Goal: Task Accomplishment & Management: Complete application form

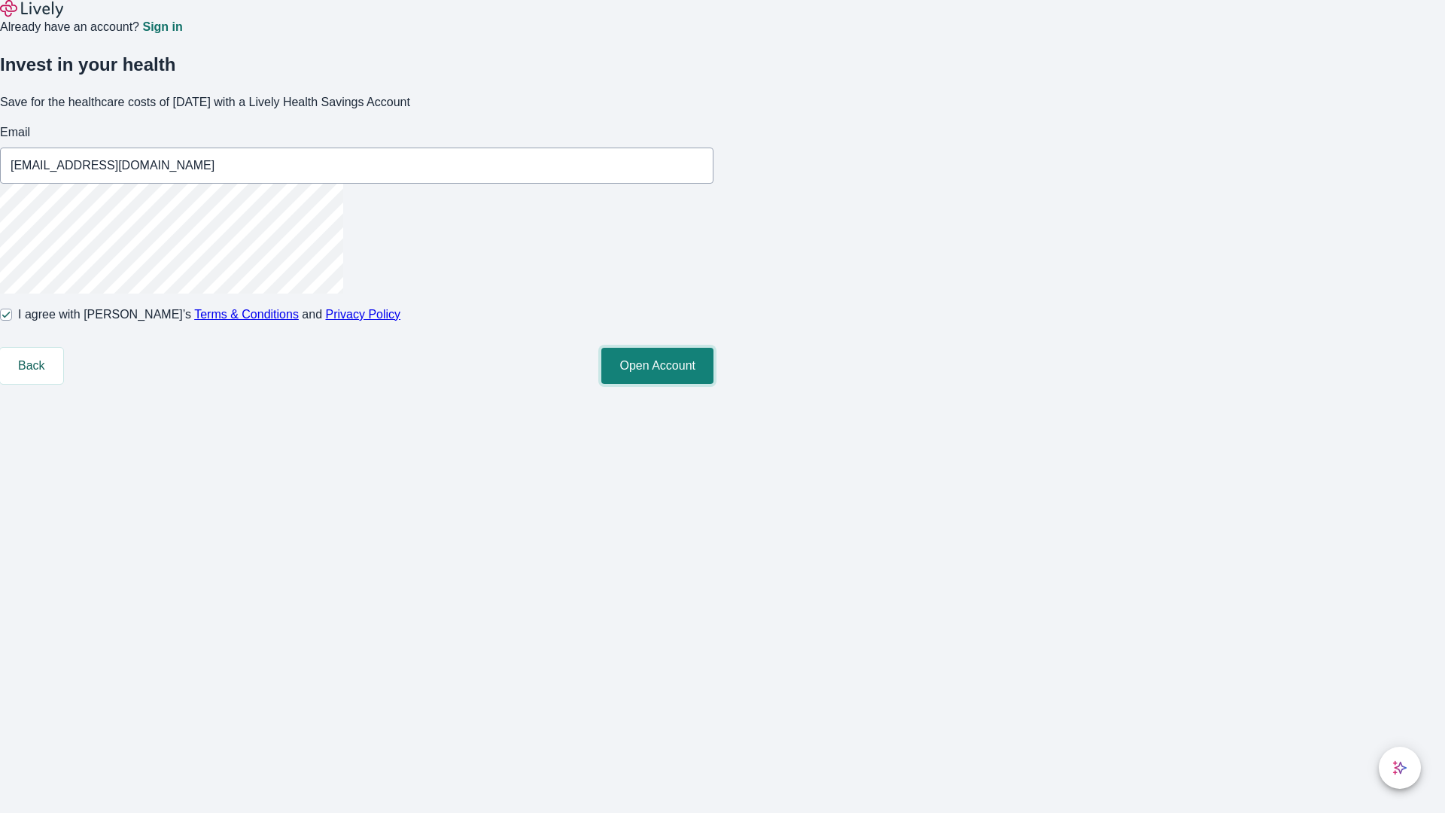
click at [714, 384] on button "Open Account" at bounding box center [657, 366] width 112 height 36
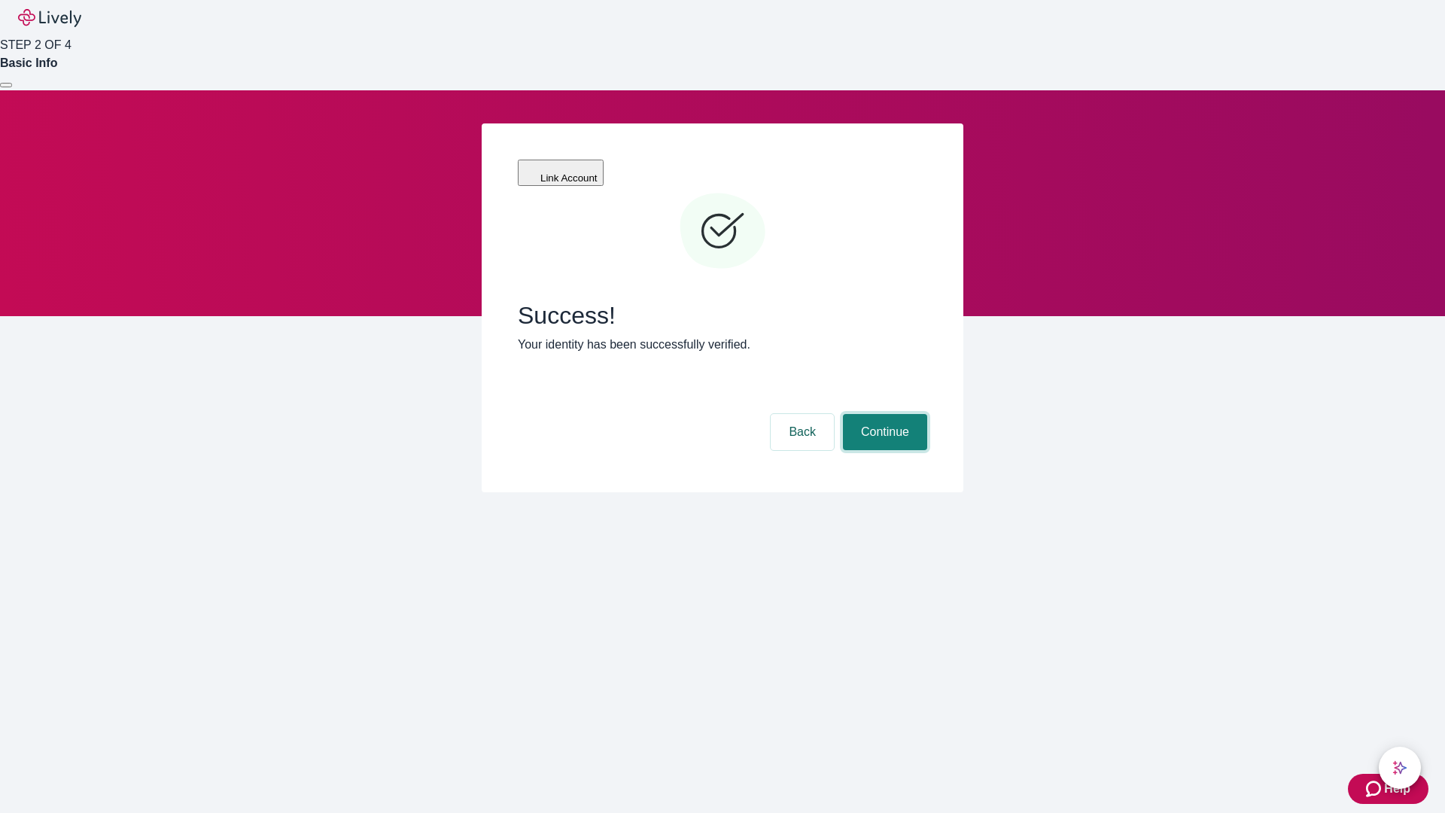
click at [883, 414] on button "Continue" at bounding box center [885, 432] width 84 height 36
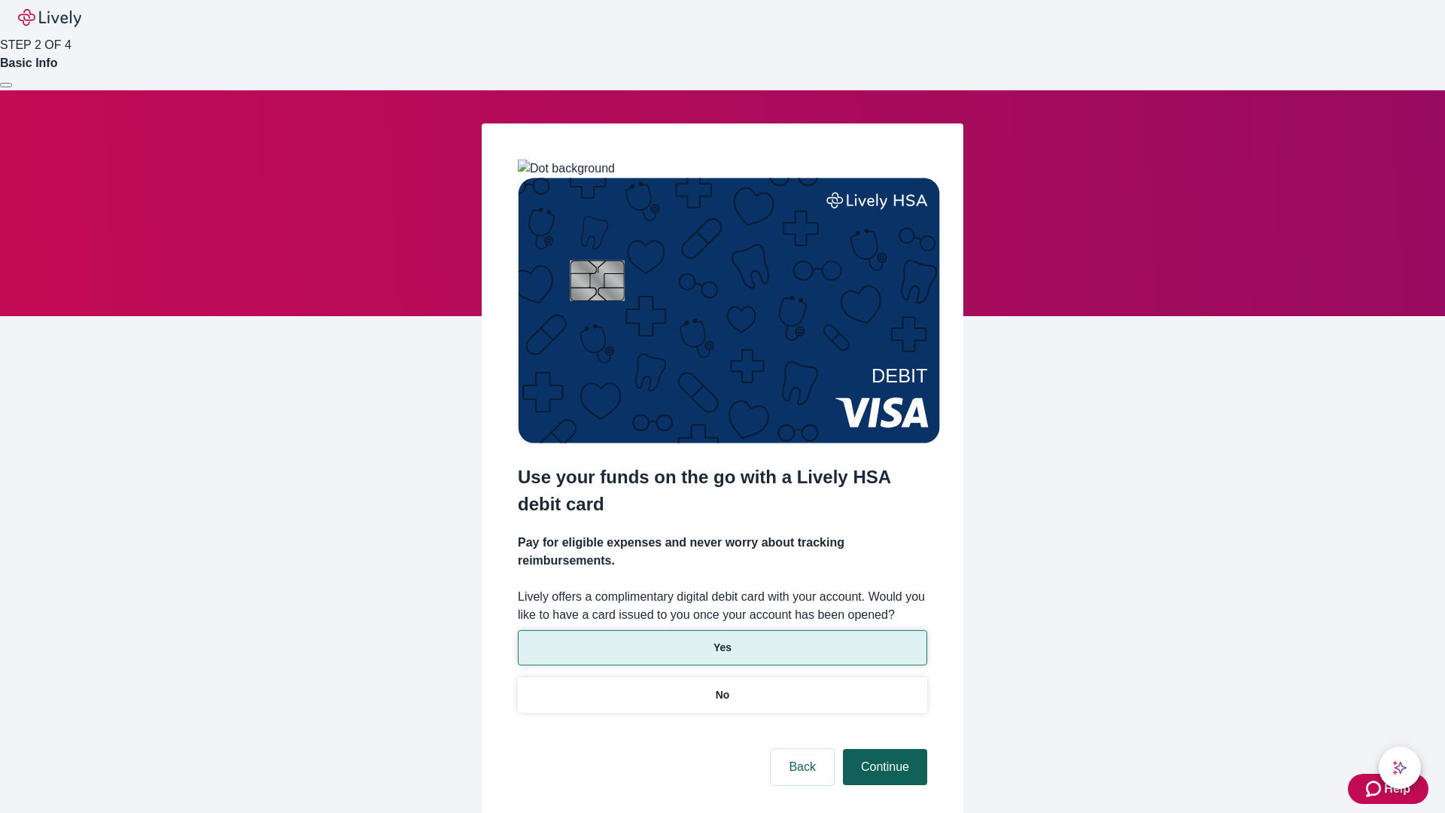
click at [722, 687] on p "No" at bounding box center [723, 695] width 14 height 16
click at [883, 749] on button "Continue" at bounding box center [885, 767] width 84 height 36
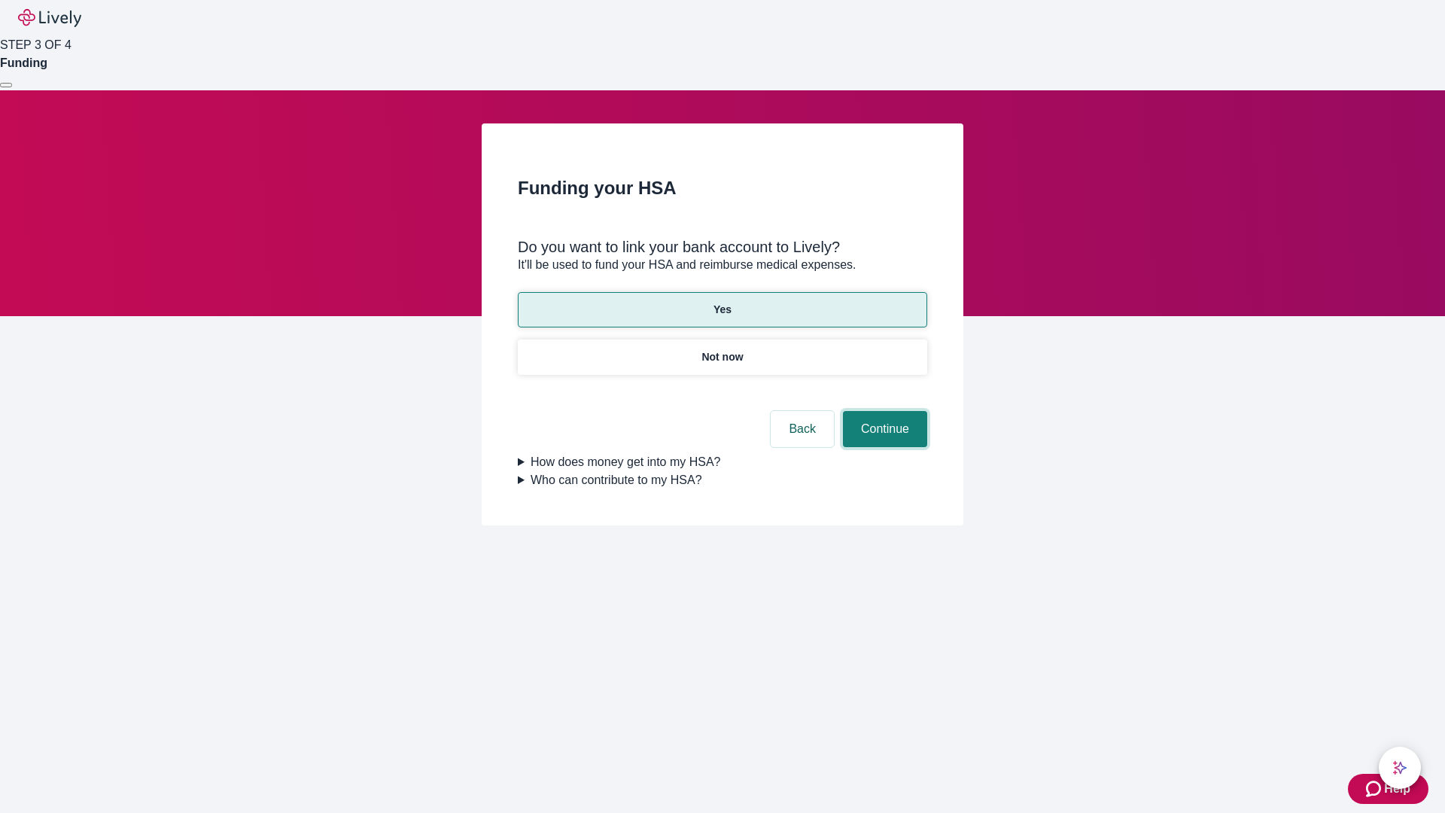
click at [883, 411] on button "Continue" at bounding box center [885, 429] width 84 height 36
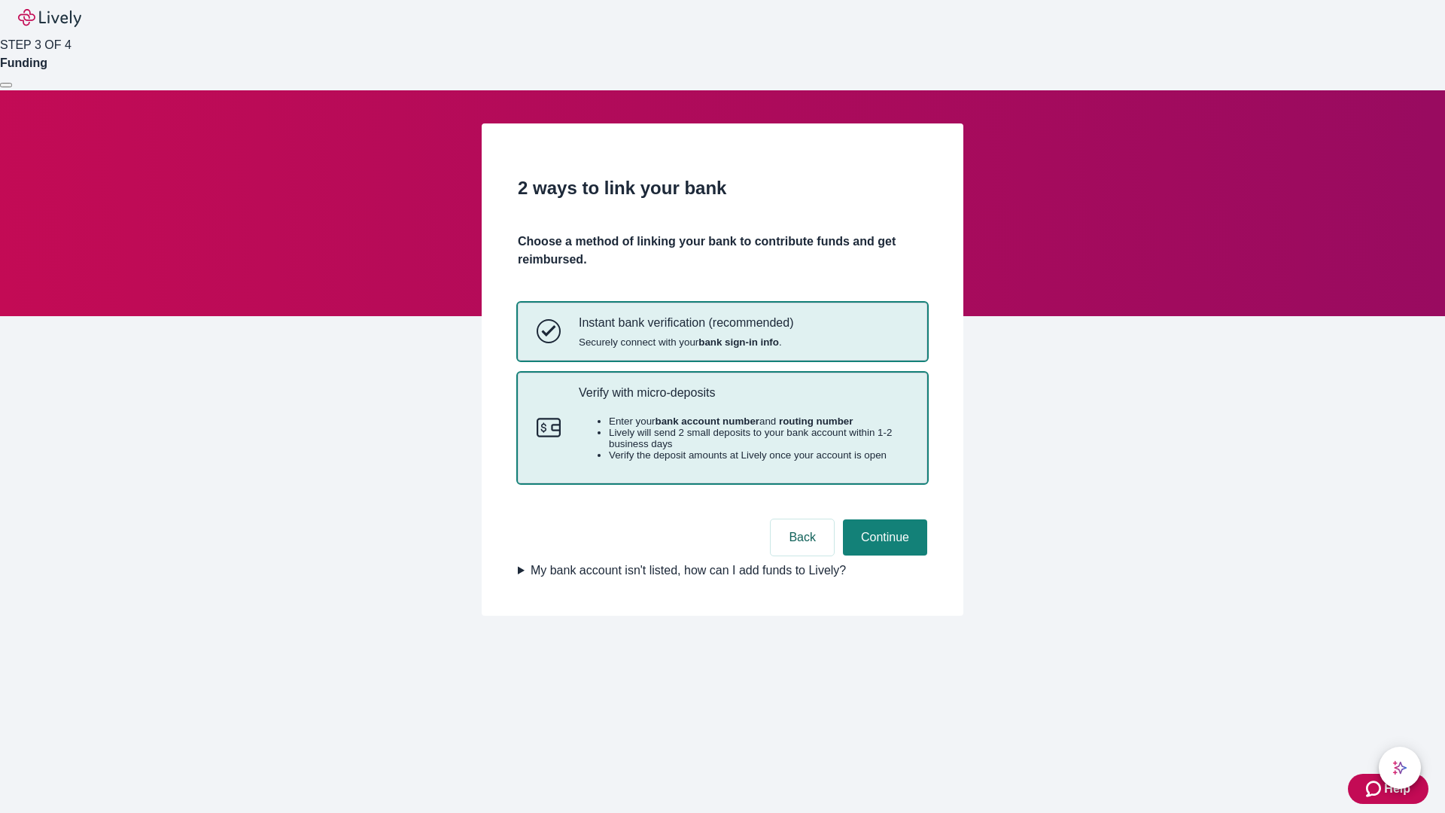
click at [743, 400] on p "Verify with micro-deposits" at bounding box center [744, 392] width 330 height 14
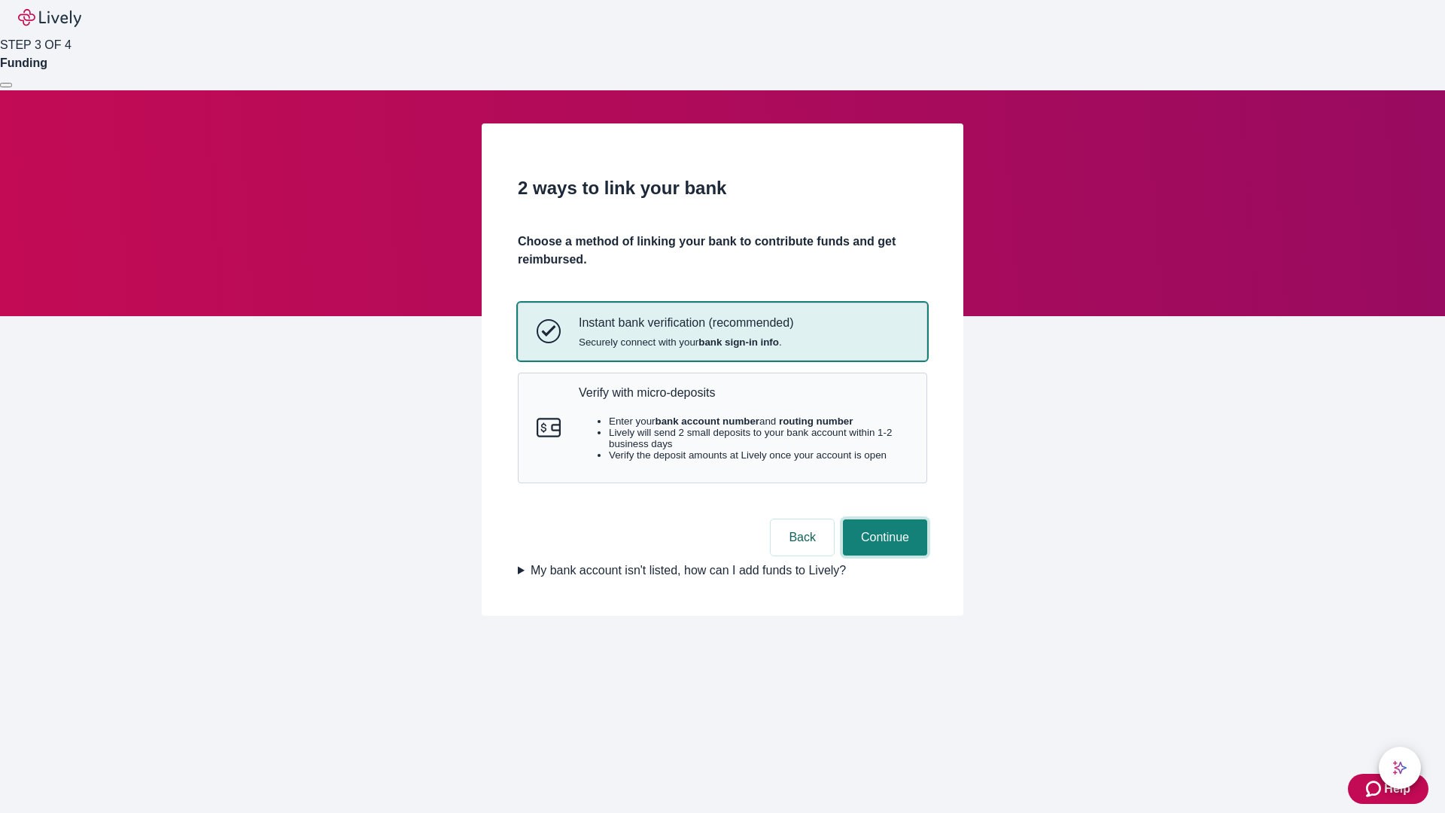
click at [883, 556] on button "Continue" at bounding box center [885, 537] width 84 height 36
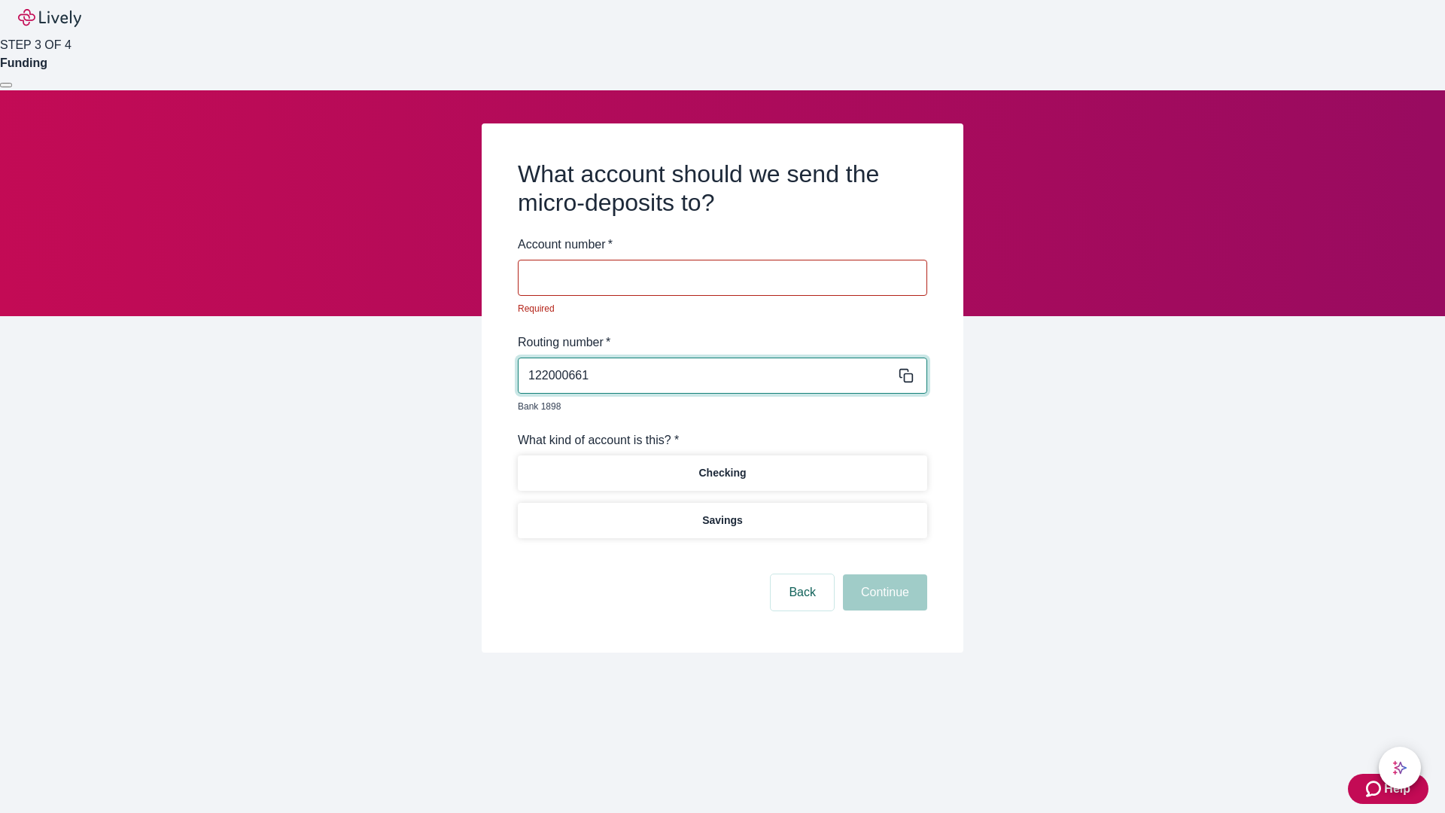
type input "122000661"
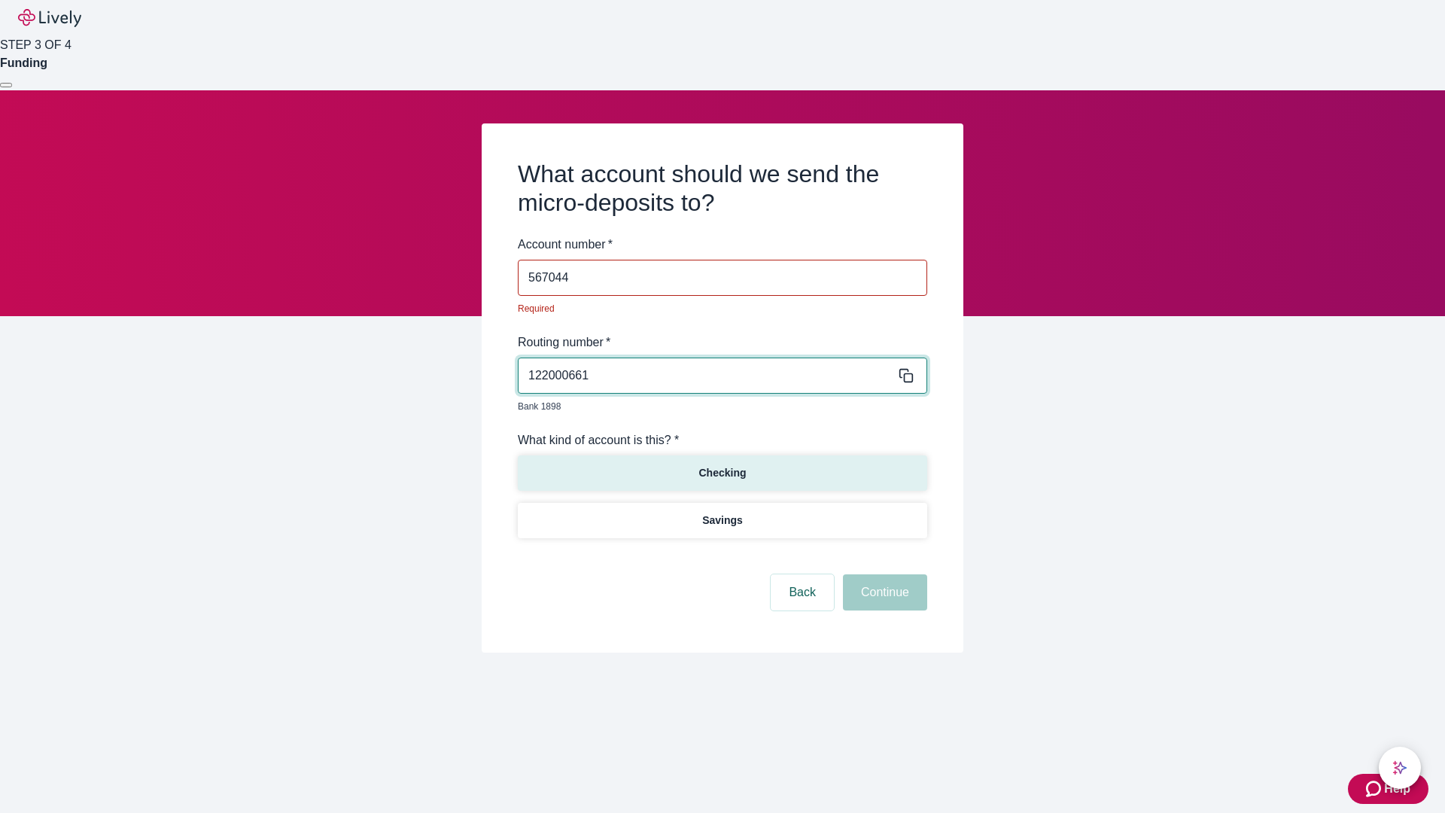
type input "567044"
click at [722, 465] on p "Checking" at bounding box center [722, 473] width 47 height 16
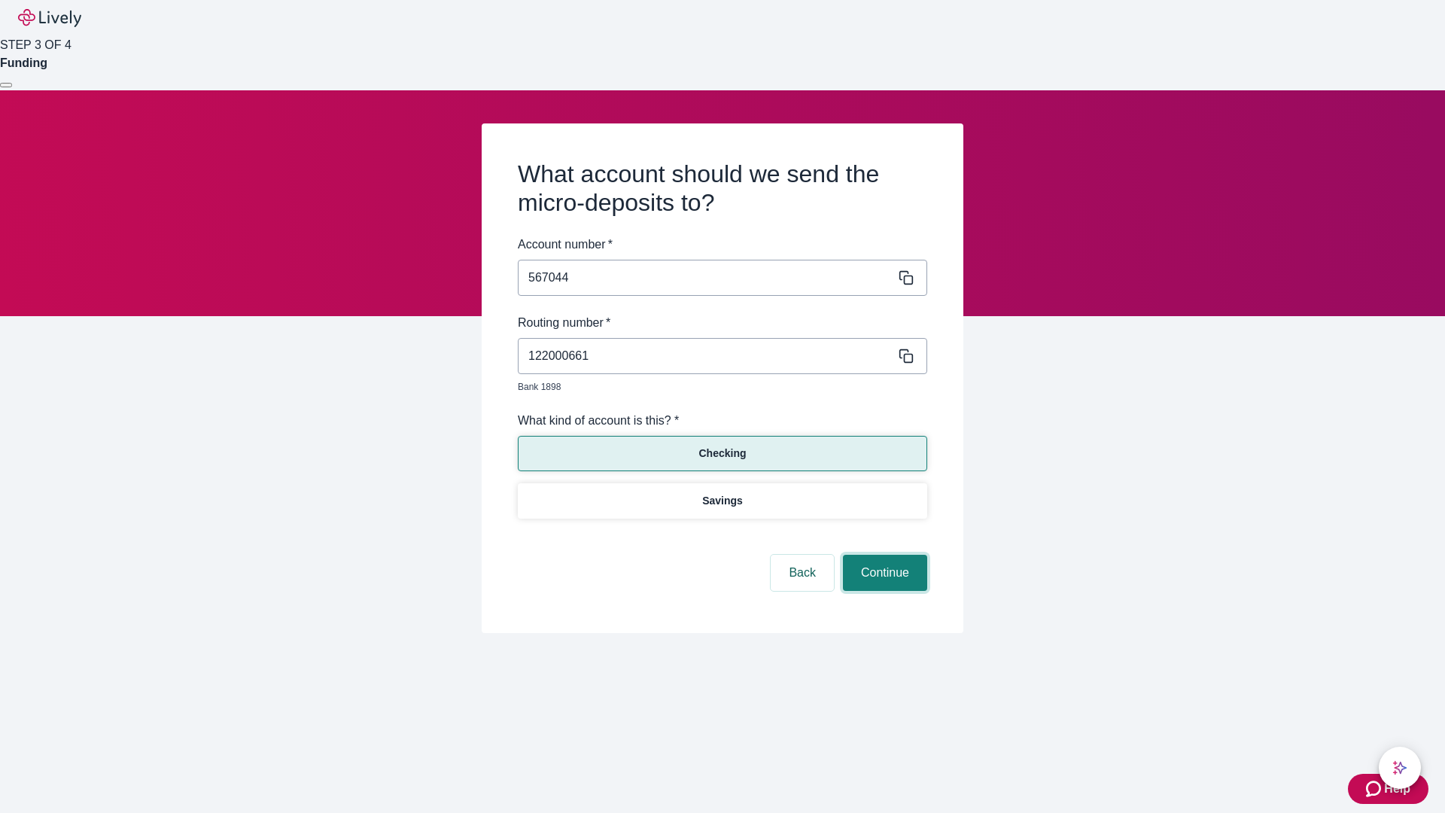
click at [883, 556] on button "Continue" at bounding box center [885, 573] width 84 height 36
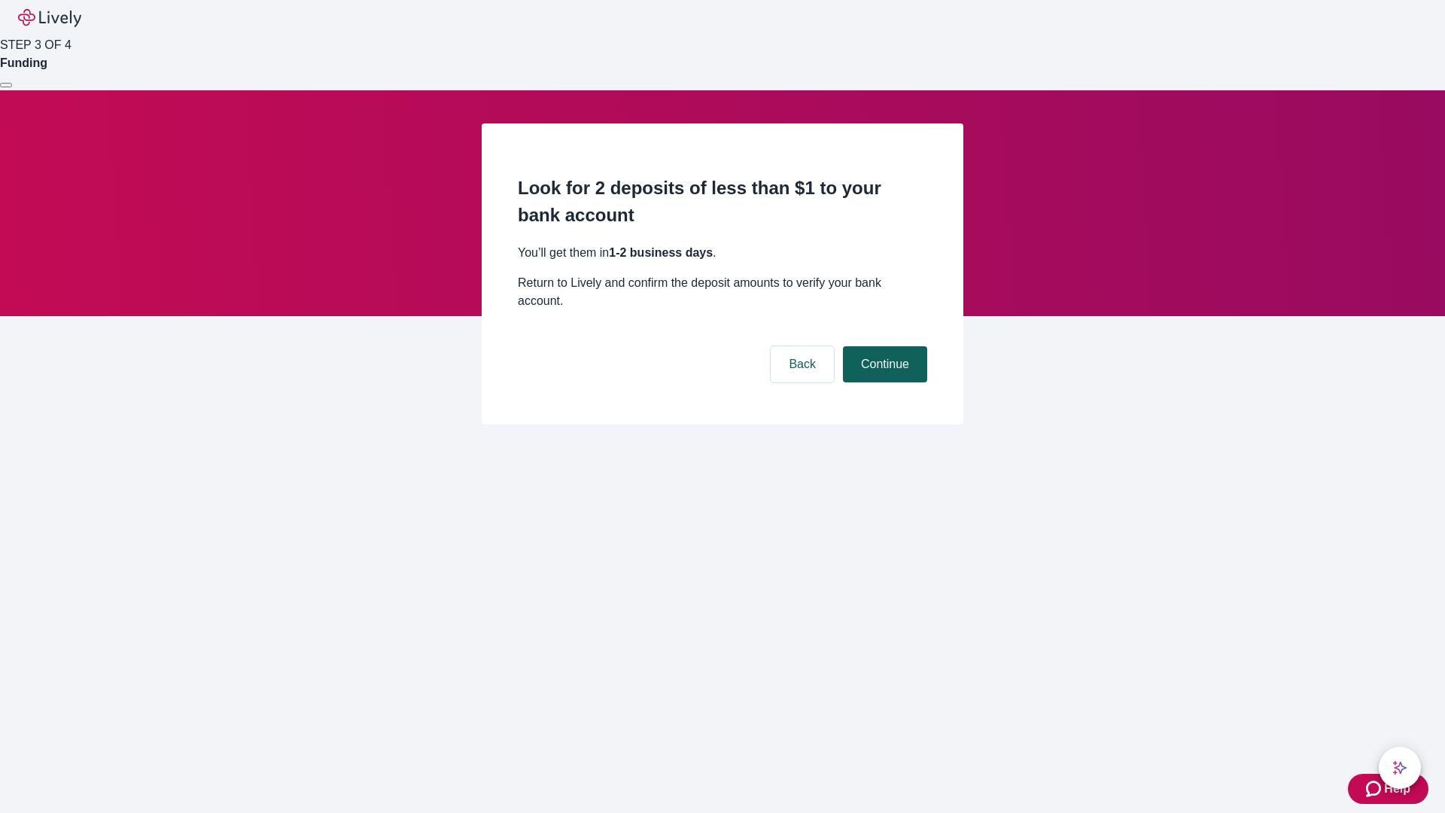
click at [883, 346] on button "Continue" at bounding box center [885, 364] width 84 height 36
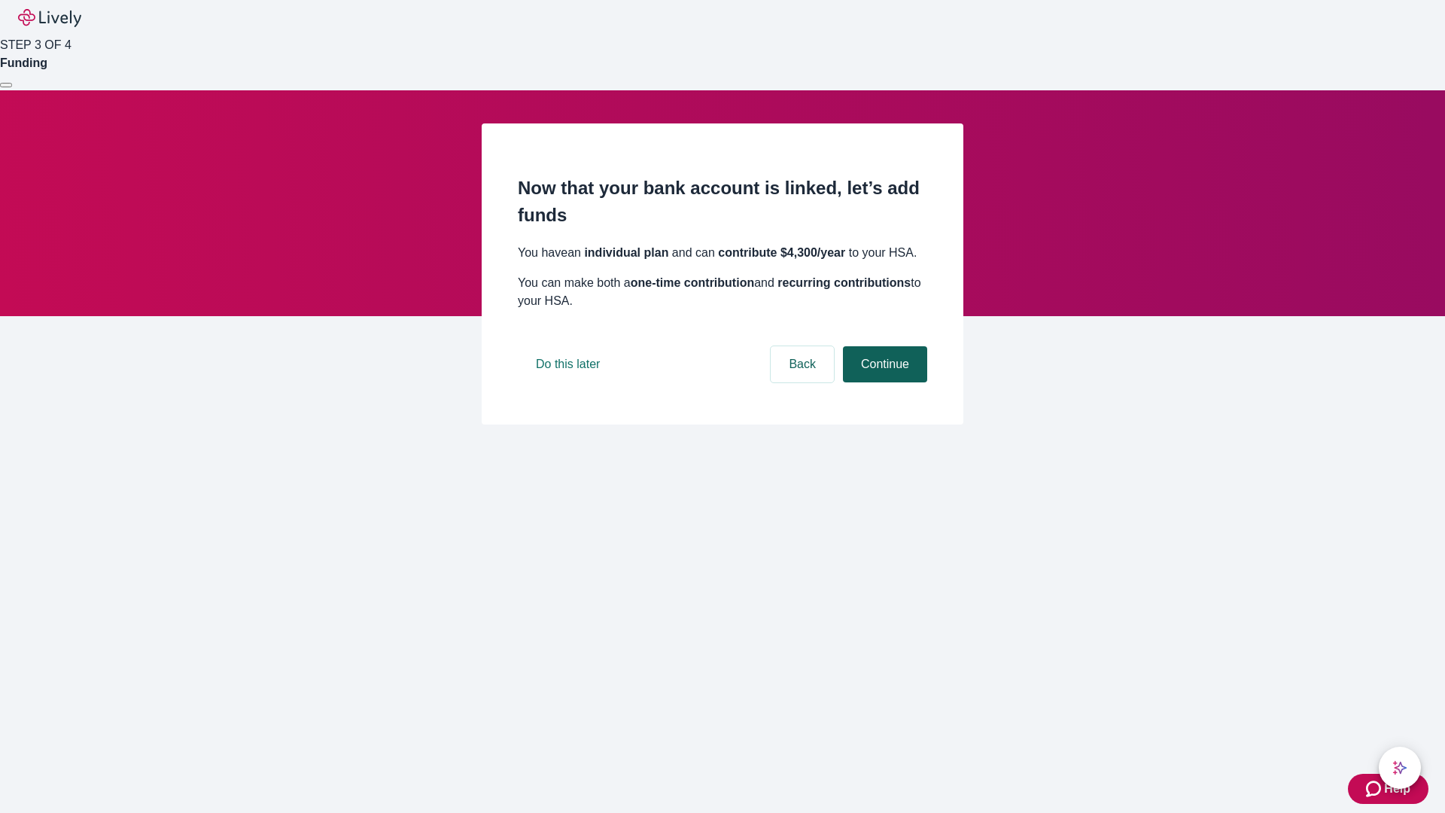
click at [883, 382] on button "Continue" at bounding box center [885, 364] width 84 height 36
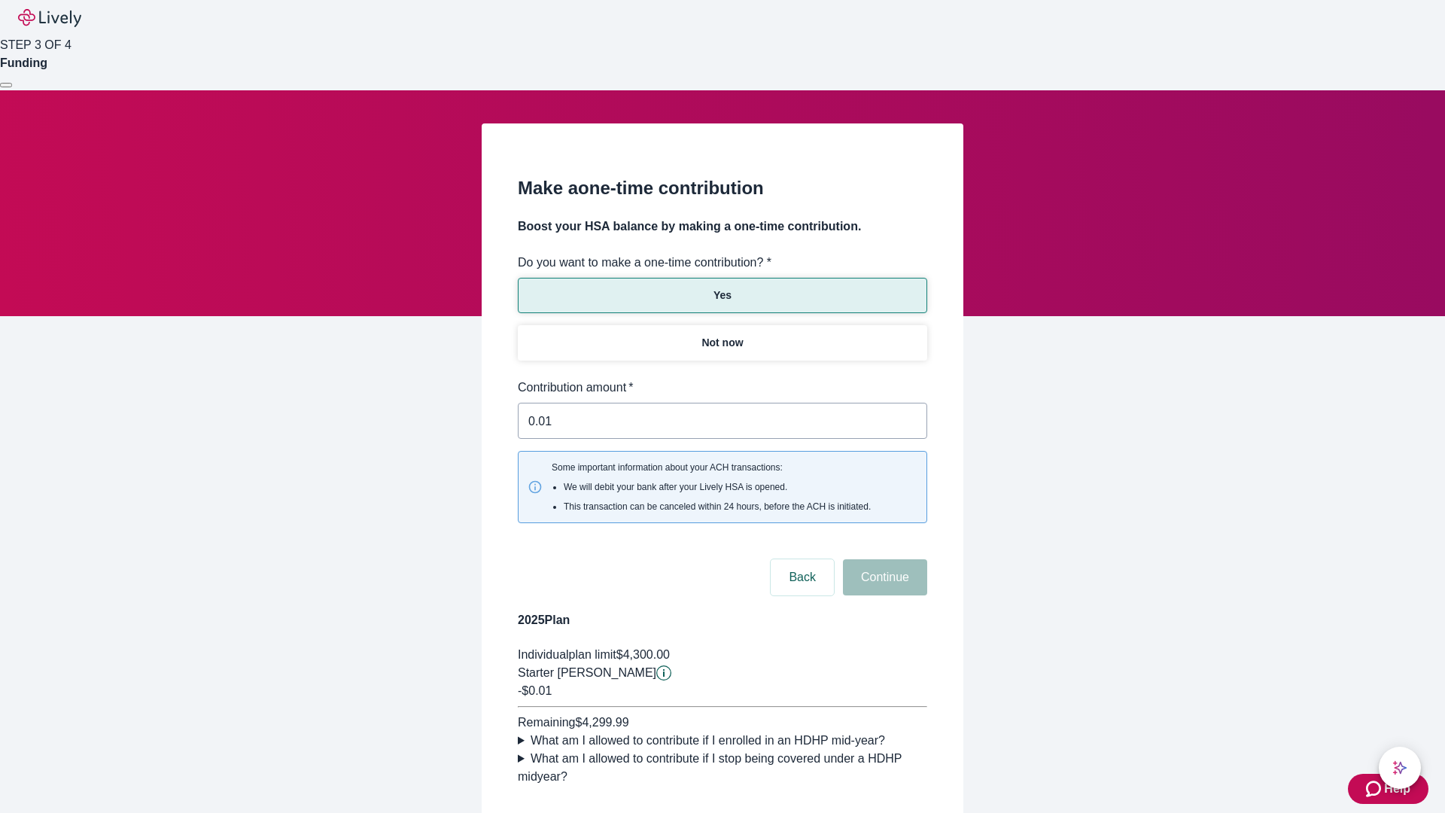
type input "0.01"
click at [883, 559] on button "Continue" at bounding box center [885, 577] width 84 height 36
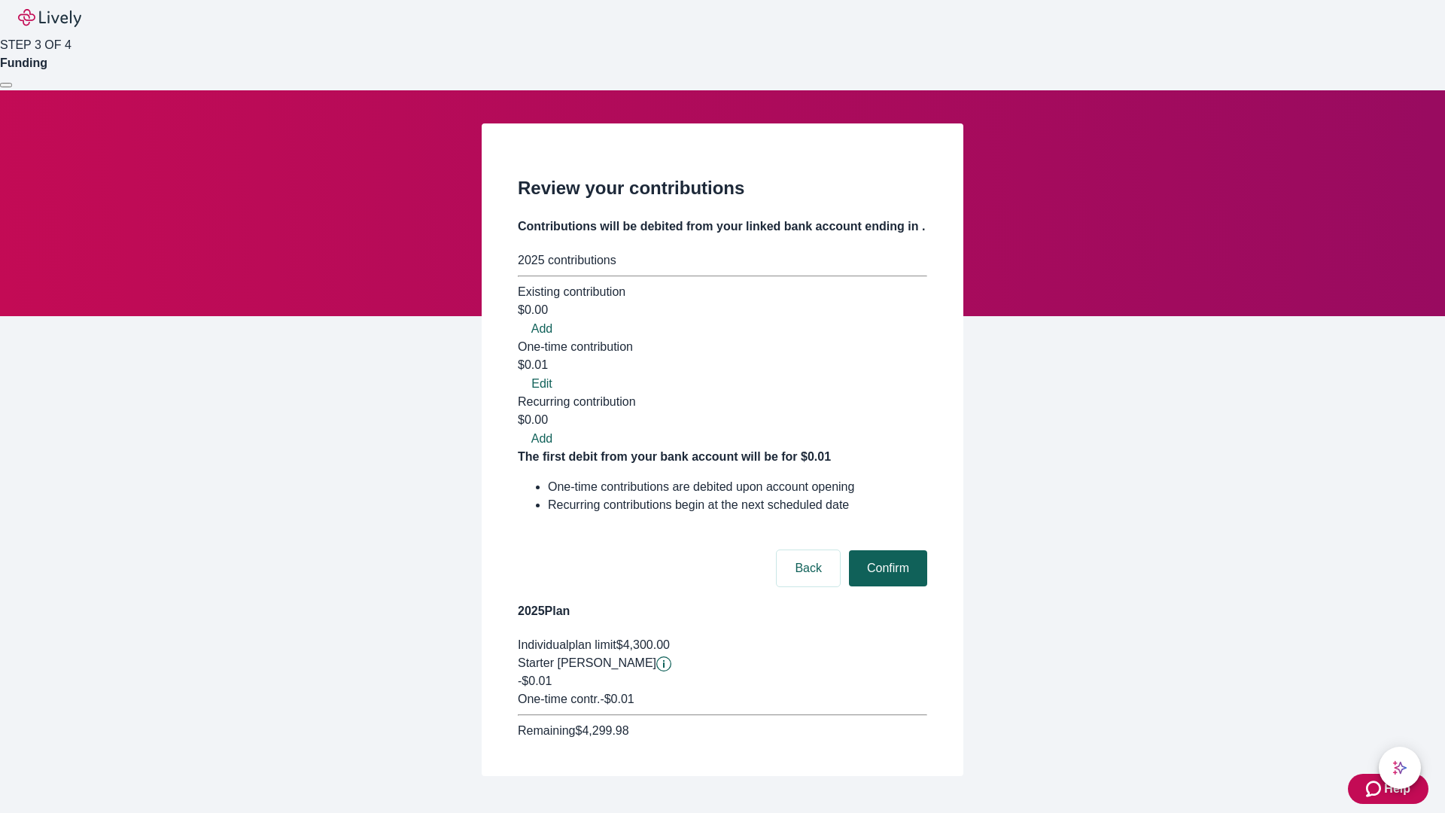
click at [886, 550] on button "Confirm" at bounding box center [888, 568] width 78 height 36
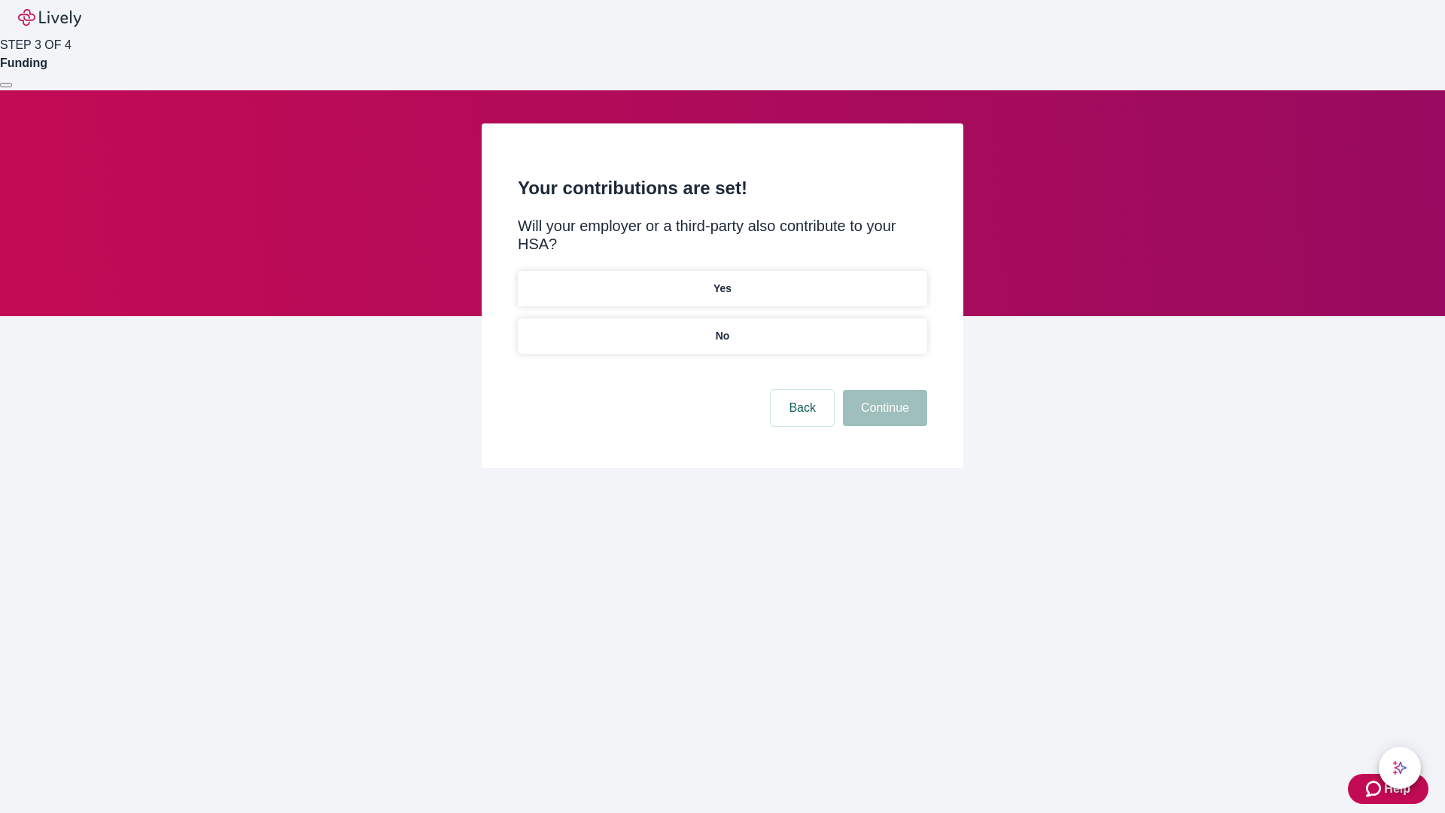
click at [722, 328] on p "No" at bounding box center [723, 336] width 14 height 16
click at [883, 390] on button "Continue" at bounding box center [885, 408] width 84 height 36
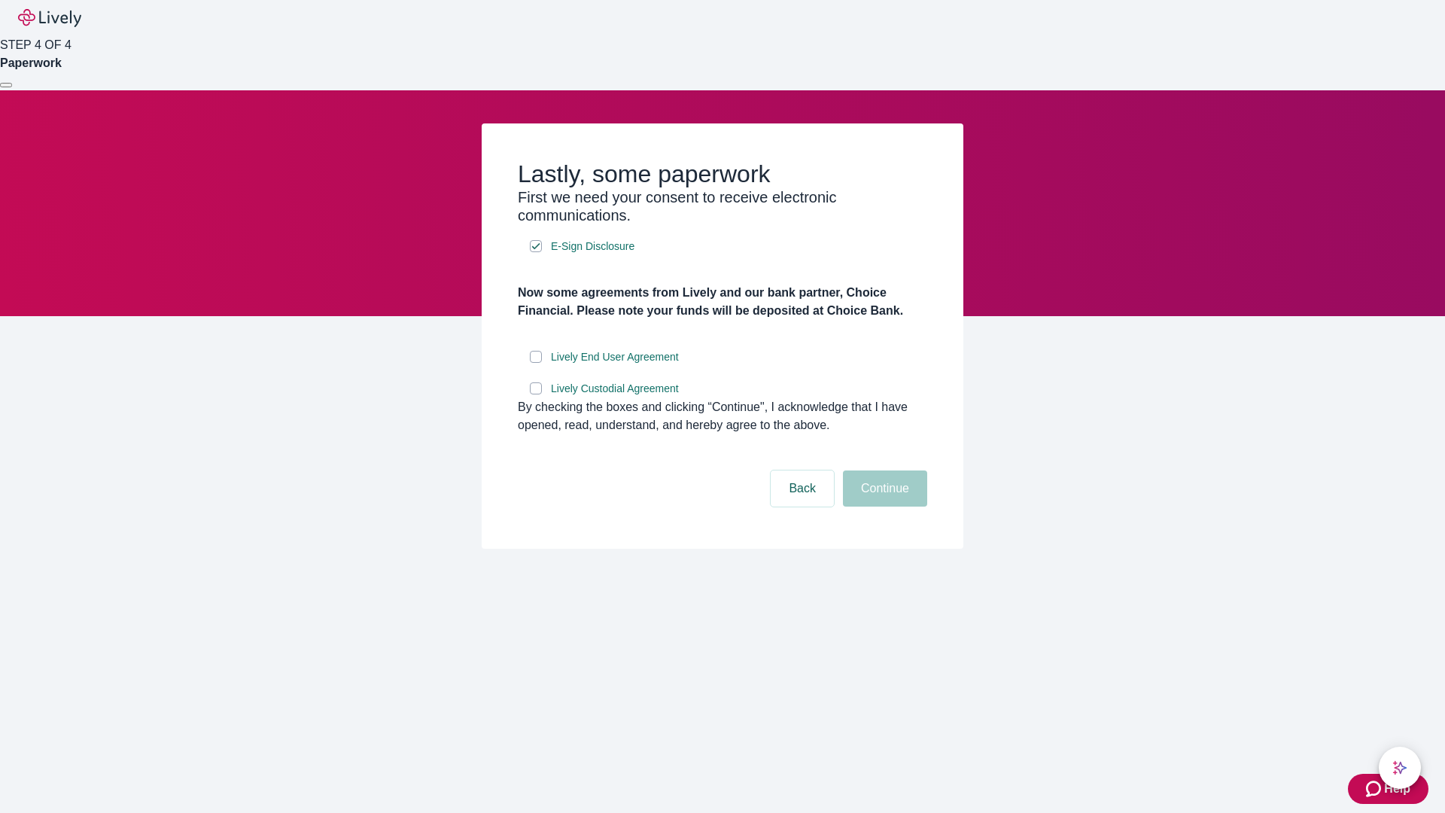
click at [536, 363] on input "Lively End User Agreement" at bounding box center [536, 357] width 12 height 12
checkbox input "true"
click at [536, 394] on input "Lively Custodial Agreement" at bounding box center [536, 388] width 12 height 12
checkbox input "true"
click at [883, 507] on button "Continue" at bounding box center [885, 489] width 84 height 36
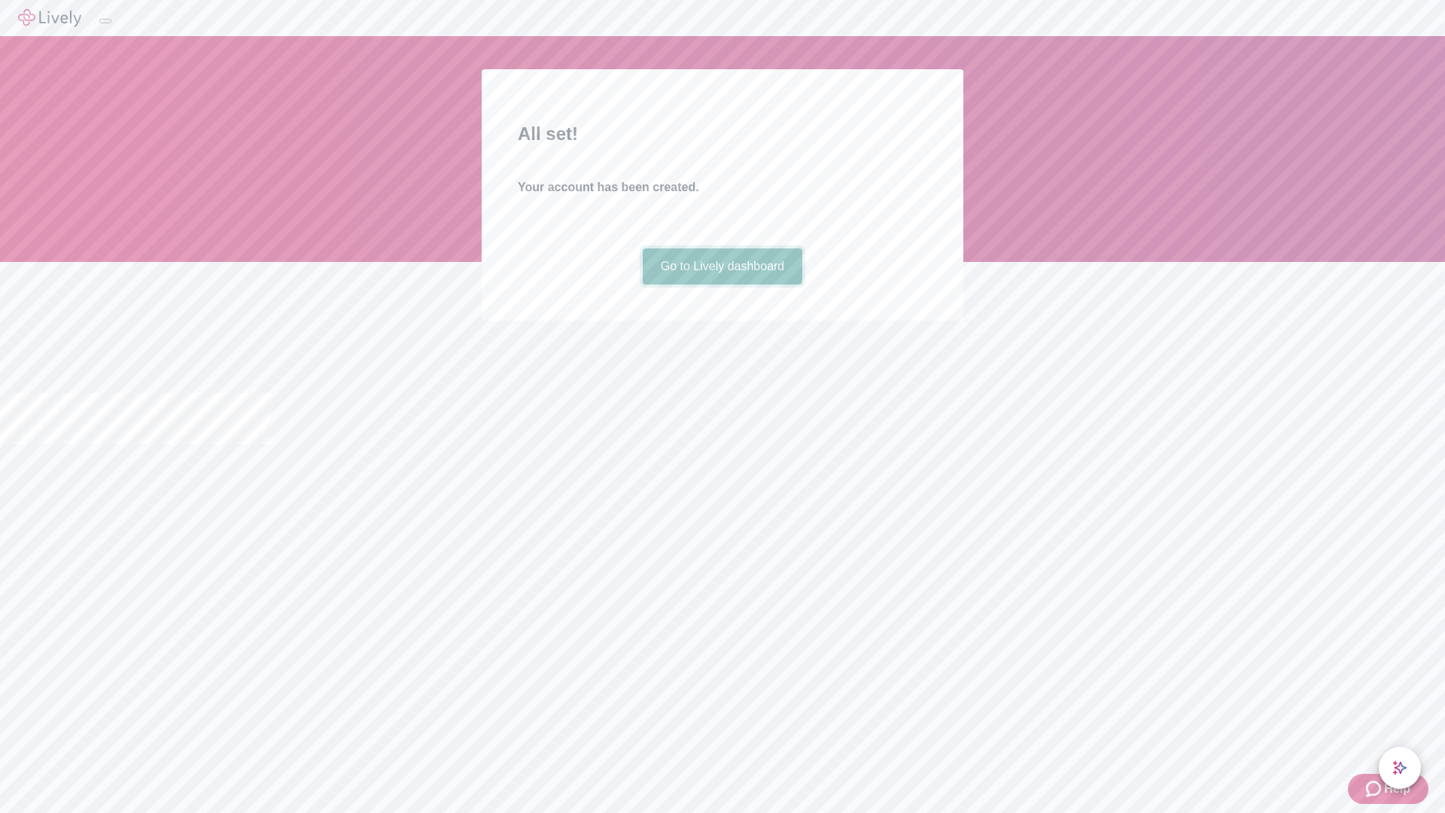
click at [722, 285] on link "Go to Lively dashboard" at bounding box center [723, 266] width 160 height 36
